Goal: Connect with others: Connect with others

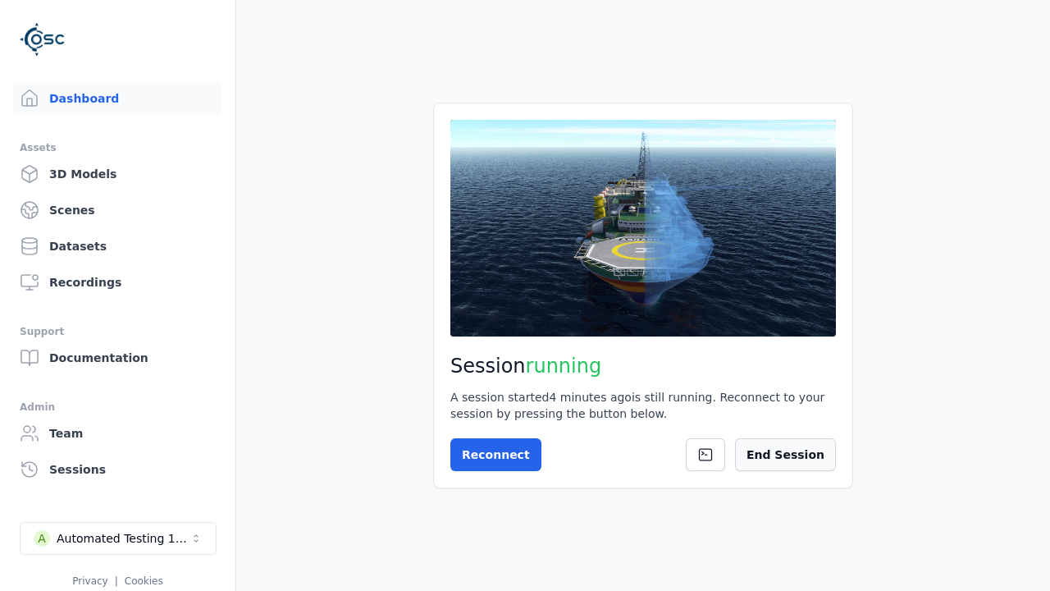
click at [809, 455] on button "End Session" at bounding box center [785, 454] width 101 height 33
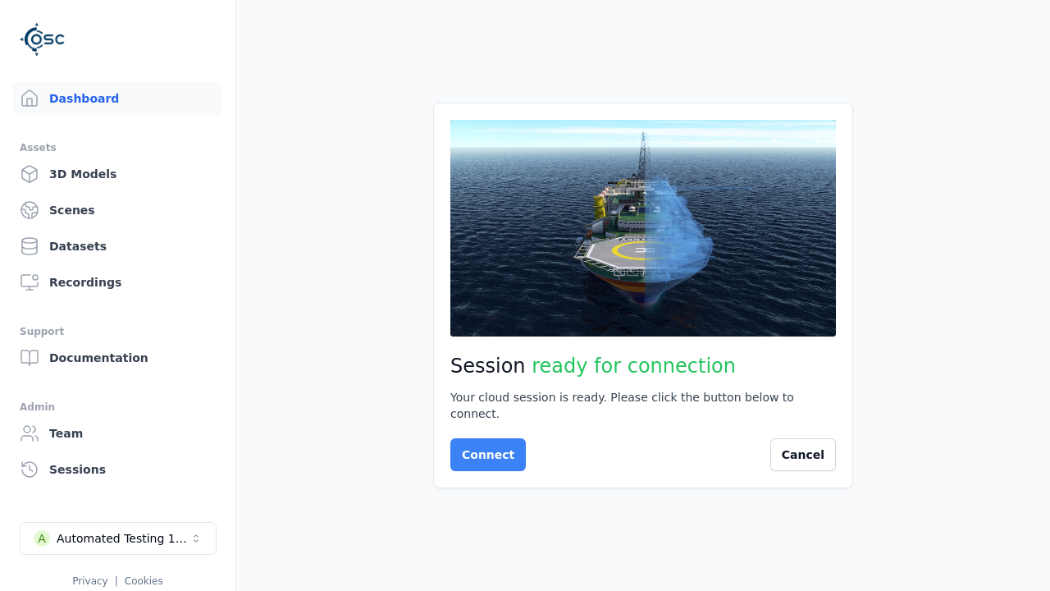
click at [483, 446] on button "Connect" at bounding box center [487, 454] width 75 height 33
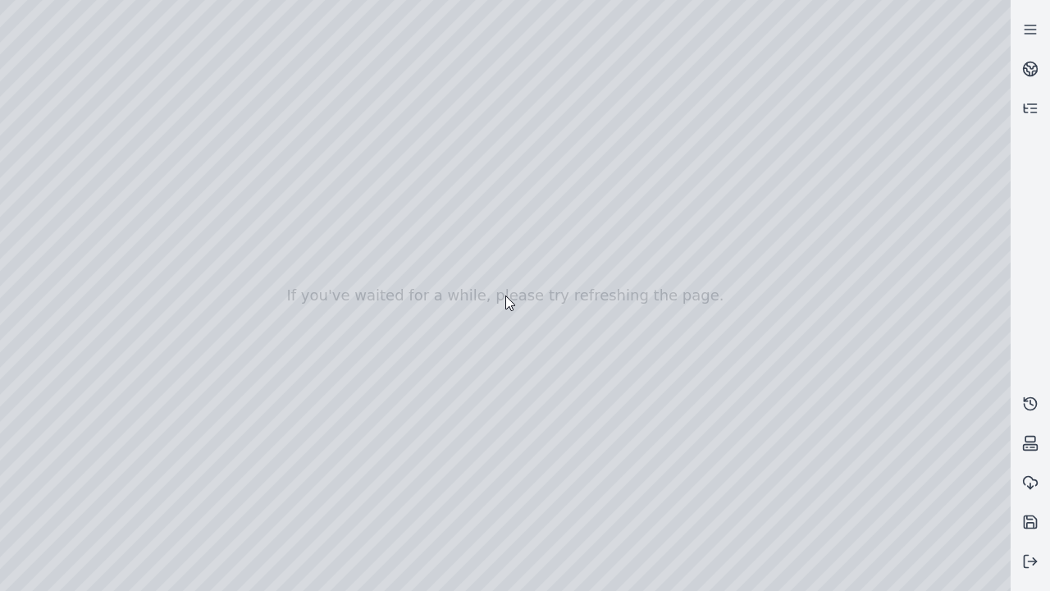
click at [36, 149] on div at bounding box center [505, 295] width 1011 height 591
click at [35, 170] on div at bounding box center [505, 295] width 1011 height 591
click at [273, 38] on div at bounding box center [505, 295] width 1011 height 591
drag, startPoint x: 229, startPoint y: 159, endPoint x: 544, endPoint y: 405, distance: 399.8
click at [544, 405] on div at bounding box center [505, 295] width 1011 height 591
